Goal: Task Accomplishment & Management: Complete application form

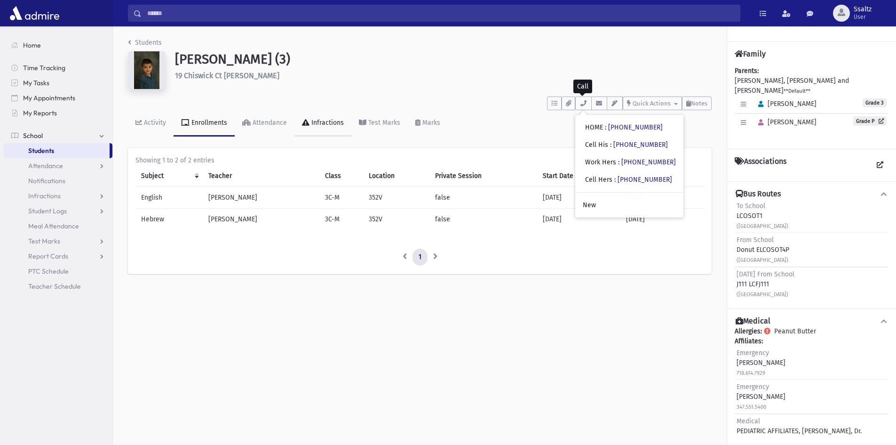
click at [324, 120] on div "Infractions" at bounding box center [327, 123] width 34 height 8
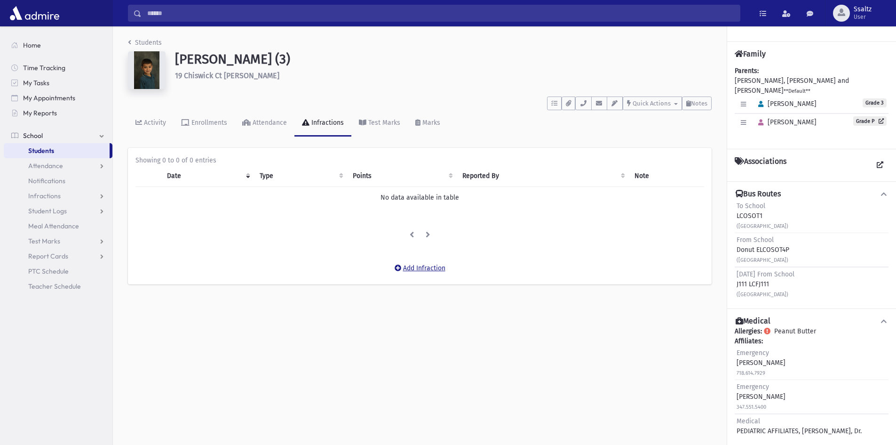
click at [415, 264] on button "Add Infraction" at bounding box center [420, 268] width 63 height 17
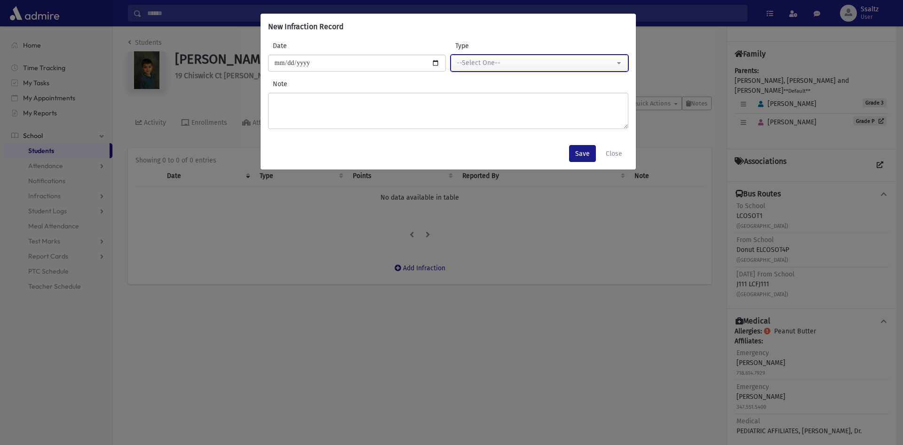
click at [464, 60] on div "--Select One--" at bounding box center [536, 63] width 158 height 10
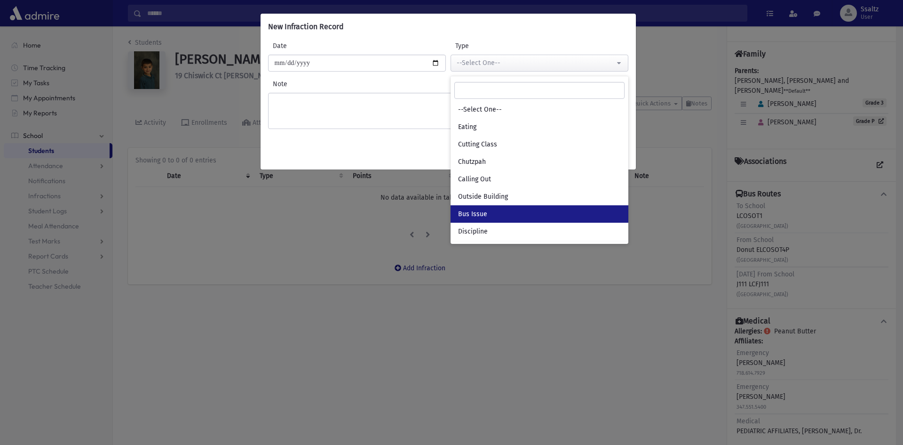
click at [469, 215] on span "Bus Issue" at bounding box center [472, 213] width 29 height 9
select select "*"
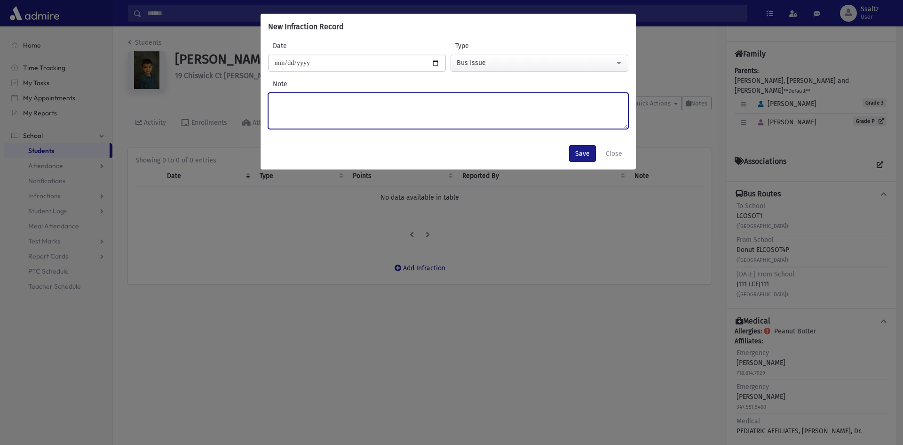
click at [349, 127] on textarea "Note" at bounding box center [448, 111] width 360 height 36
type textarea "**********"
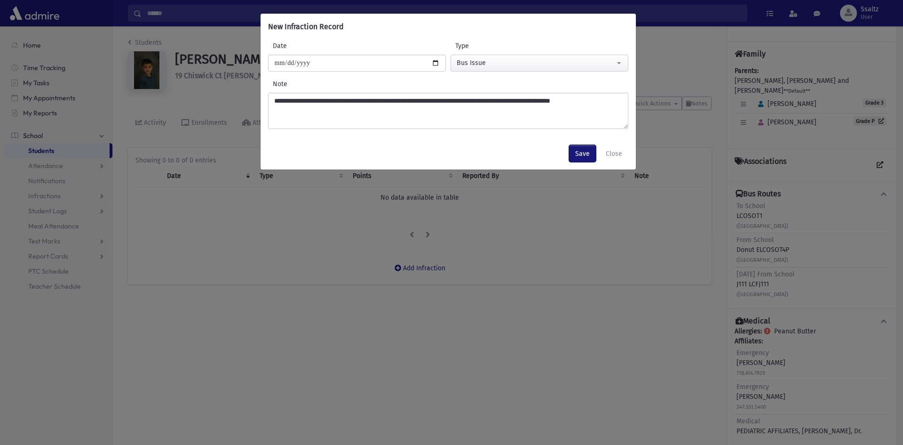
click at [576, 152] on button "Save" at bounding box center [582, 153] width 27 height 17
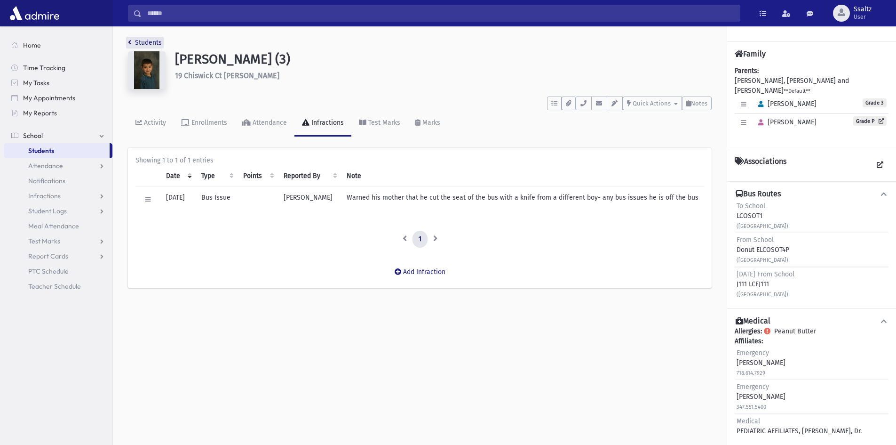
click at [131, 44] on link "Students" at bounding box center [145, 43] width 34 height 8
